Goal: Task Accomplishment & Management: Use online tool/utility

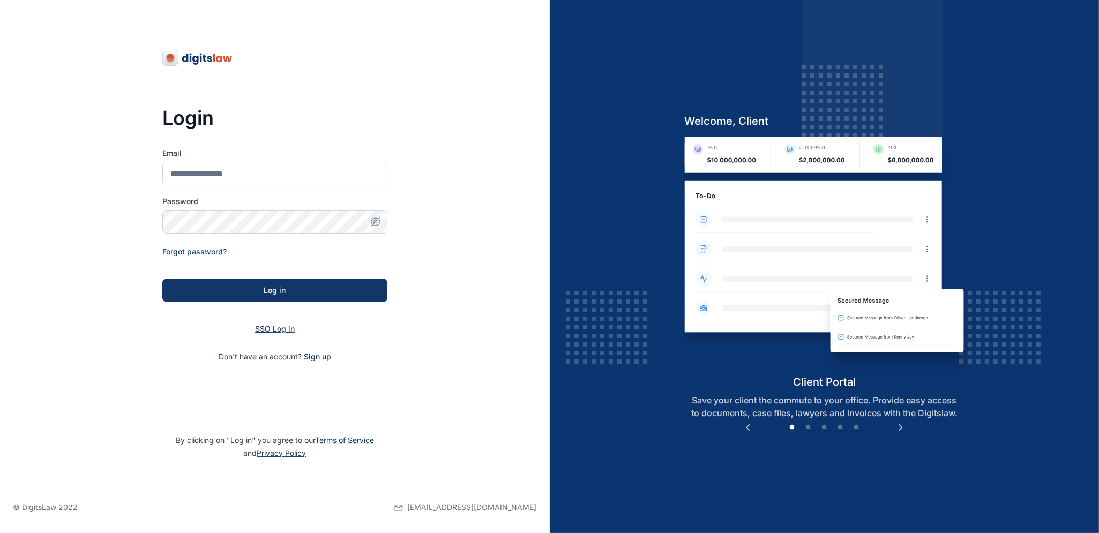
click at [266, 329] on span "SSO Log in" at bounding box center [275, 328] width 40 height 9
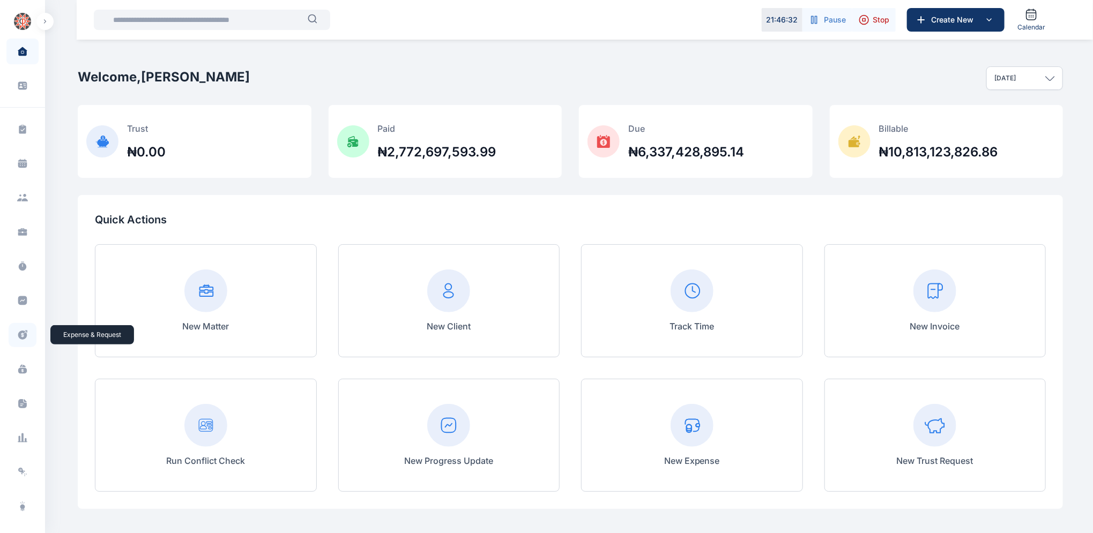
click at [23, 333] on icon at bounding box center [22, 335] width 9 height 9
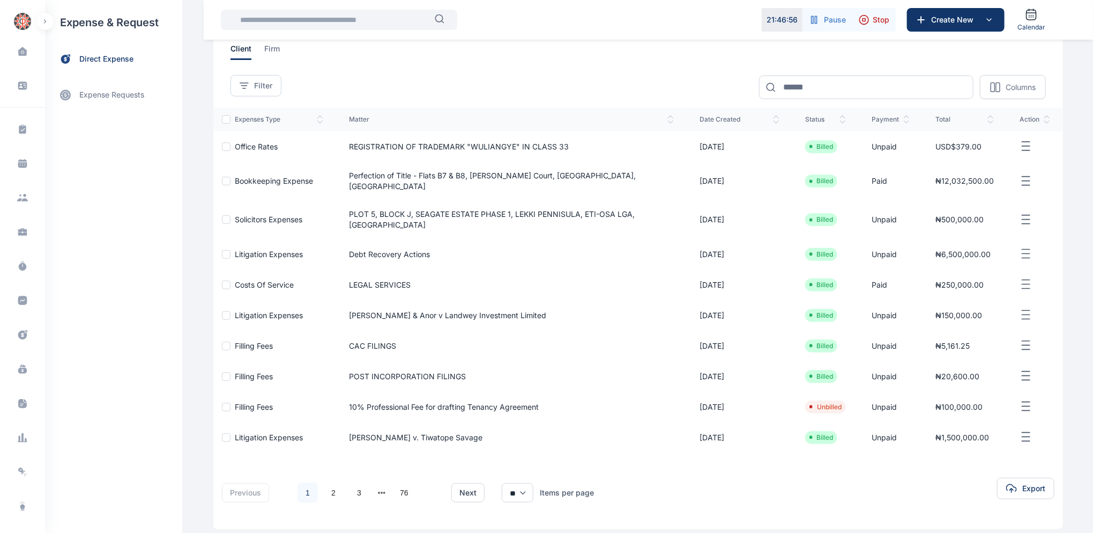
scroll to position [65, 0]
click at [327, 487] on link "2" at bounding box center [333, 494] width 20 height 20
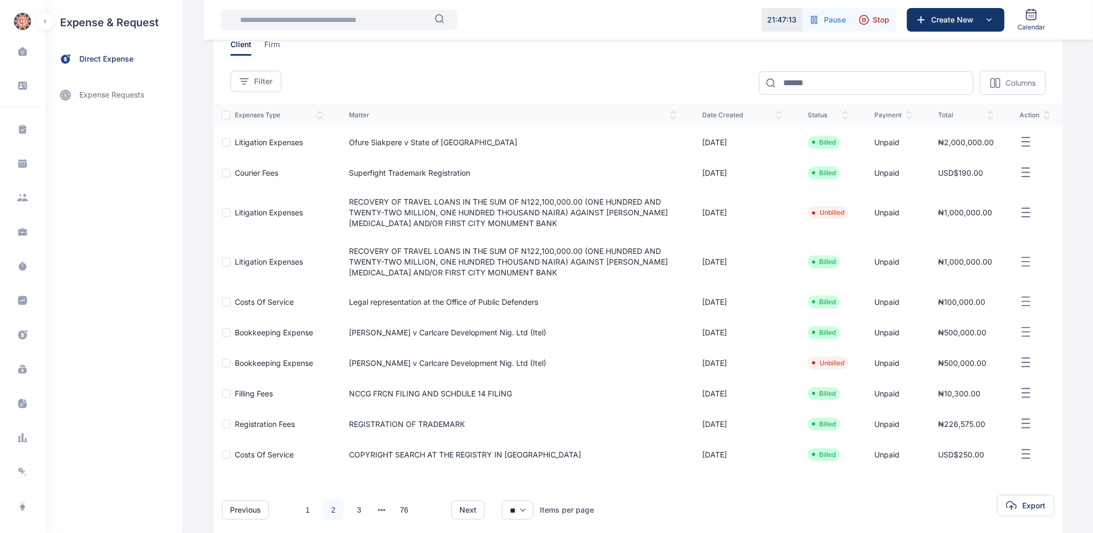
scroll to position [72, 0]
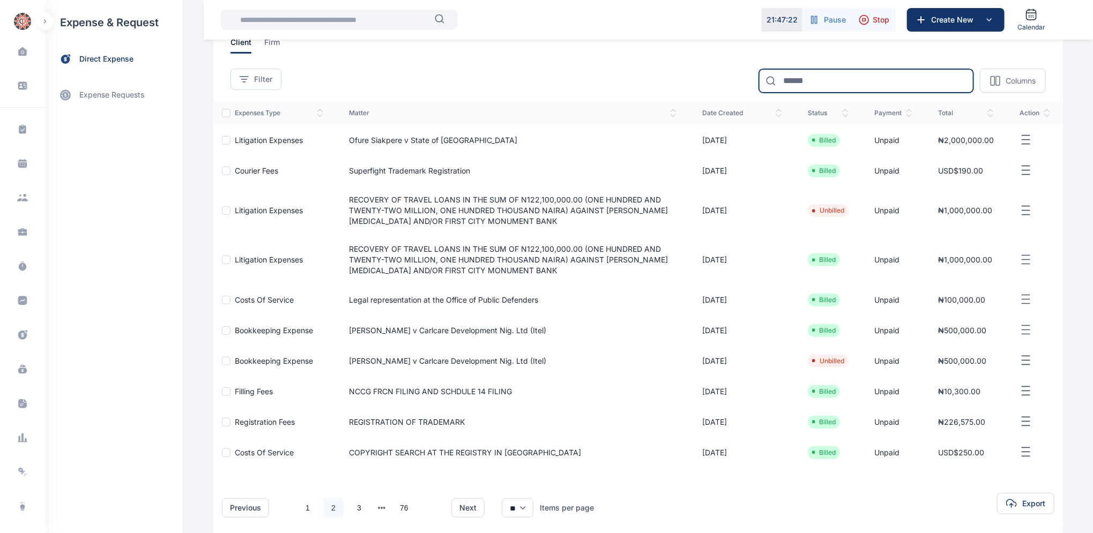
click at [864, 70] on input at bounding box center [866, 81] width 214 height 24
type input "*******"
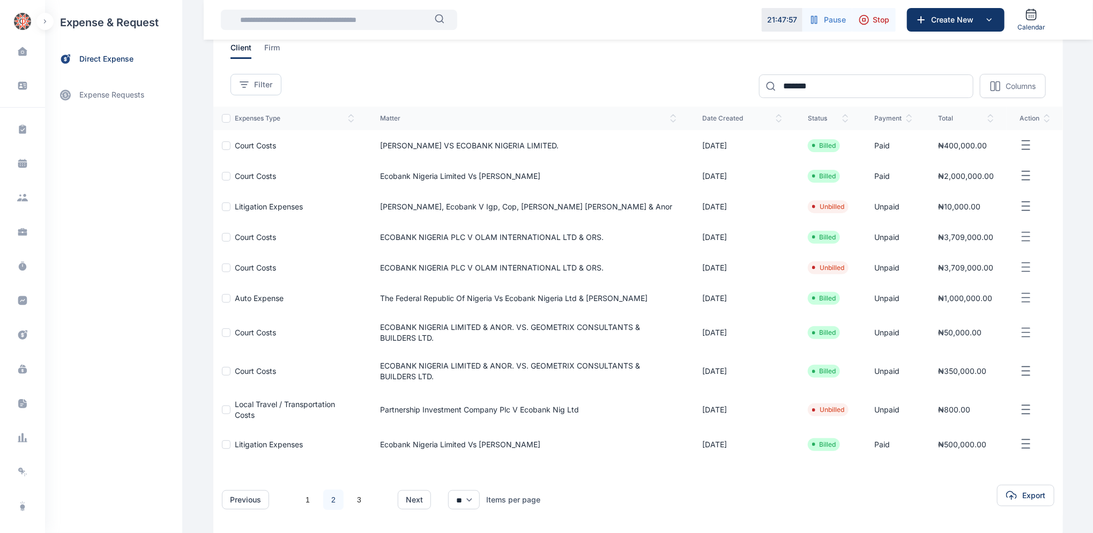
scroll to position [65, 0]
click at [352, 498] on link "3" at bounding box center [359, 501] width 20 height 20
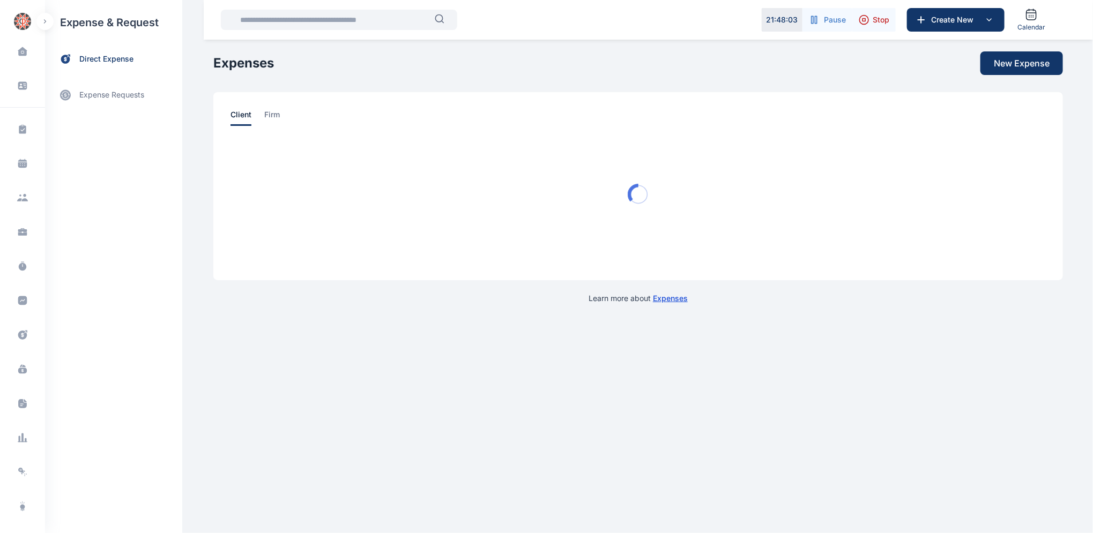
scroll to position [0, 0]
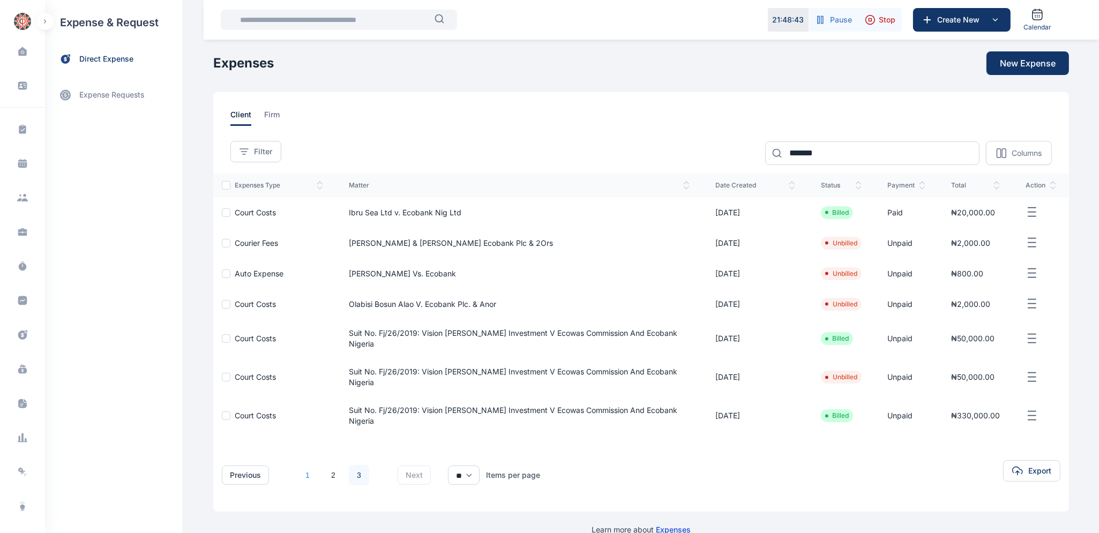
click at [305, 465] on link "1" at bounding box center [307, 475] width 20 height 20
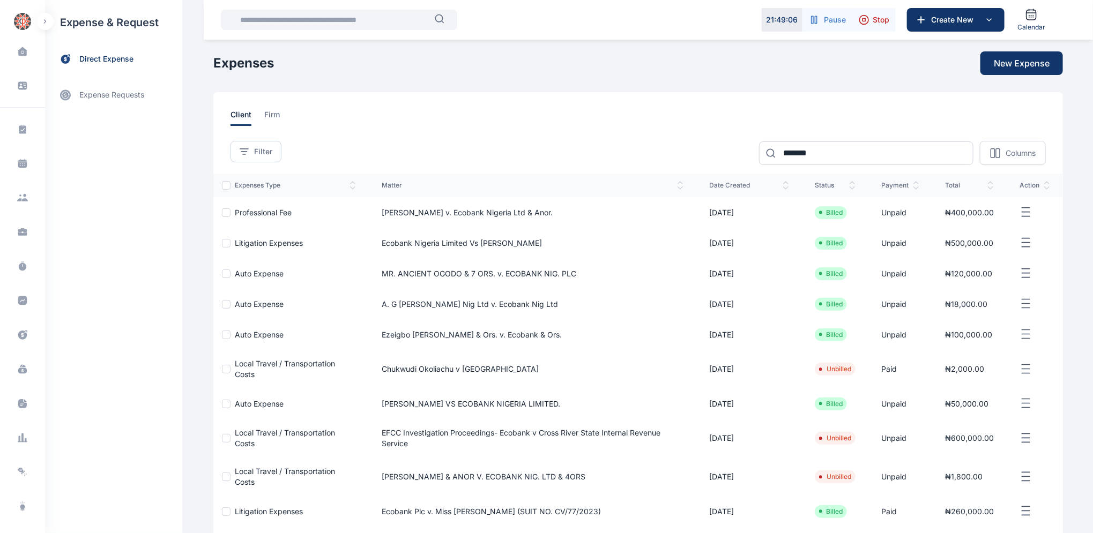
drag, startPoint x: 1092, startPoint y: 322, endPoint x: 1097, endPoint y: 376, distance: 54.4
click at [1093, 376] on html "21 : 49 : 06 Pause Stop Create New Calendar Dashboard dashboard Conflict-Check …" at bounding box center [546, 322] width 1093 height 644
click at [20, 370] on icon at bounding box center [22, 369] width 11 height 11
